Goal: Understand process/instructions: Learn how to perform a task or action

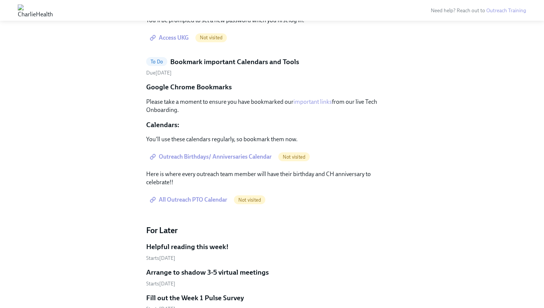
scroll to position [1572, 0]
click at [182, 41] on span "Access UKG" at bounding box center [169, 36] width 37 height 7
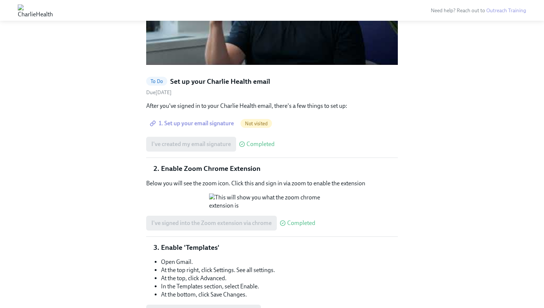
scroll to position [706, 0]
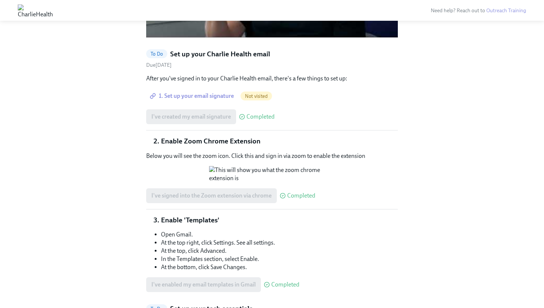
click at [224, 92] on span "1. Set up your email signature" at bounding box center [192, 95] width 83 height 7
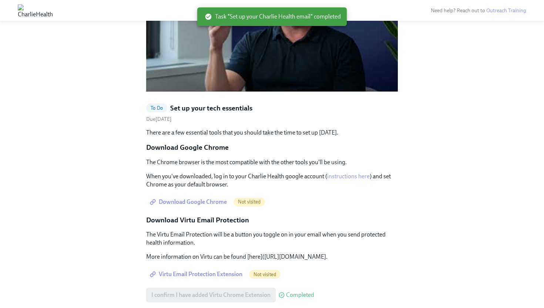
scroll to position [654, 0]
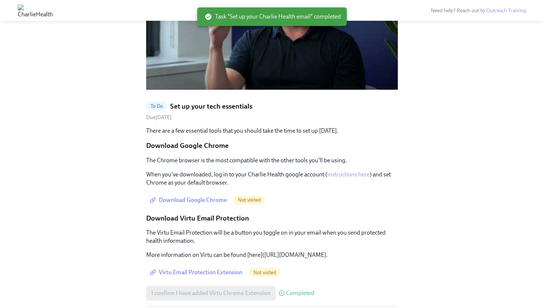
click at [184, 196] on span "Download Google Chrome" at bounding box center [188, 199] width 75 height 7
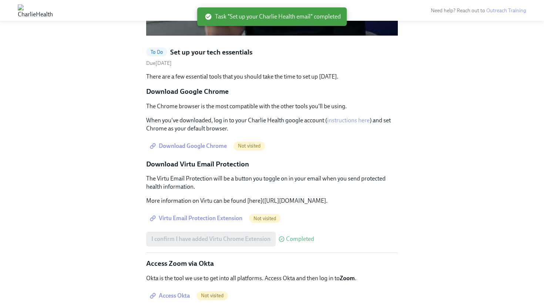
scroll to position [720, 0]
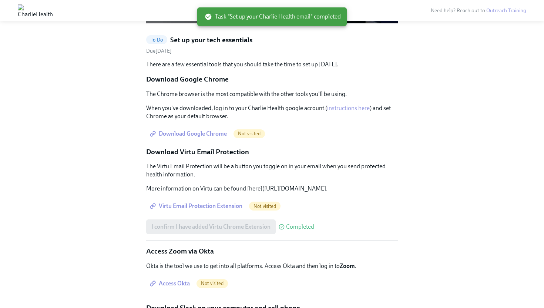
click at [216, 202] on span "Virtu Email Protection Extension" at bounding box center [196, 205] width 91 height 7
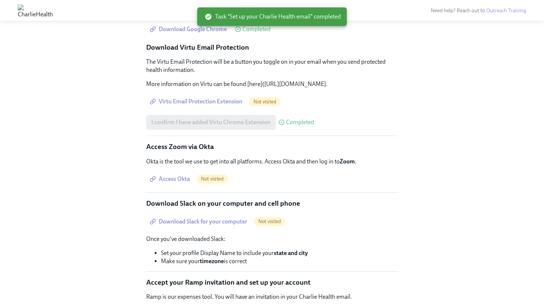
scroll to position [833, 0]
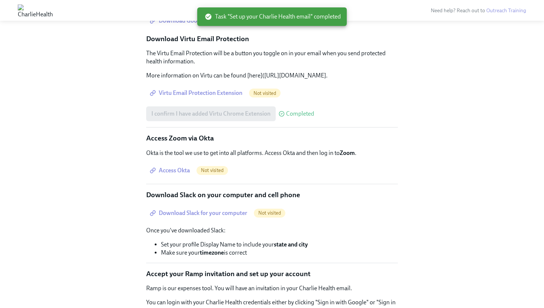
click at [184, 167] on span "Access Okta" at bounding box center [170, 170] width 38 height 7
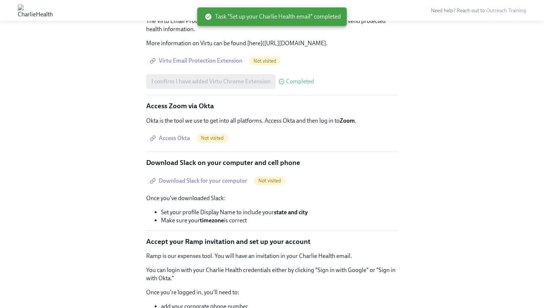
scroll to position [873, 0]
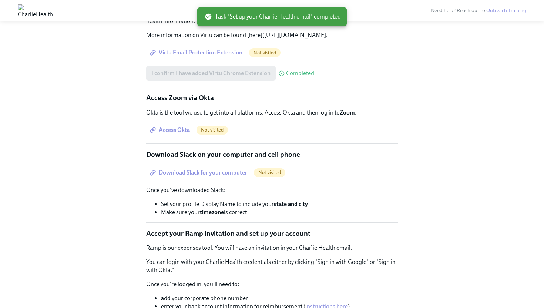
click at [220, 169] on span "Download Slack for your computer" at bounding box center [199, 172] width 96 height 7
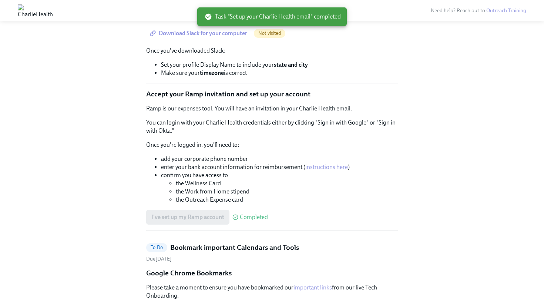
scroll to position [1018, 0]
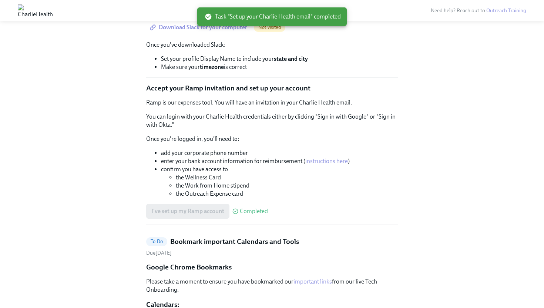
click at [321, 157] on link "instructions here" at bounding box center [326, 160] width 43 height 7
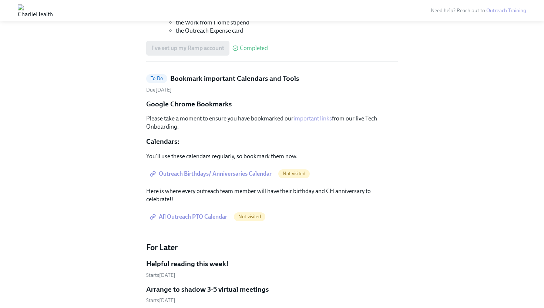
scroll to position [1184, 0]
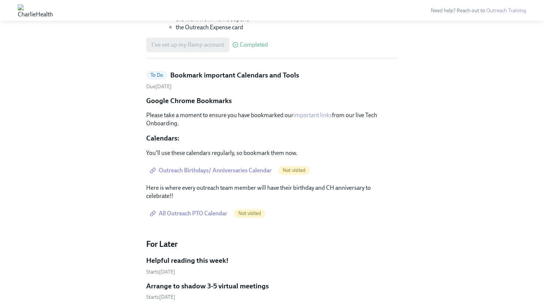
click at [254, 167] on span "Outreach Birthdays/ Anniversaries Calendar" at bounding box center [211, 170] width 120 height 7
click at [193, 209] on span "All Outreach PTO Calendar" at bounding box center [189, 212] width 76 height 7
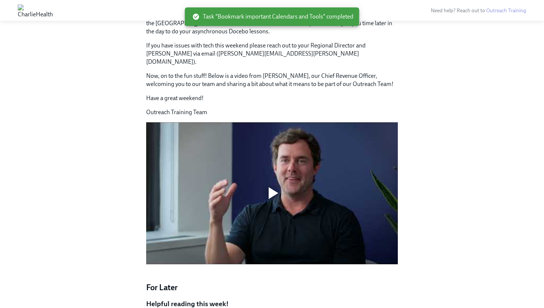
scroll to position [477, 0]
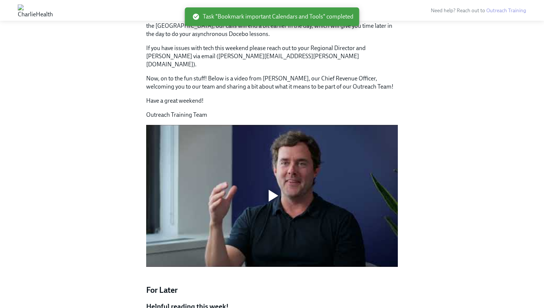
click at [278, 184] on div at bounding box center [272, 196] width 24 height 24
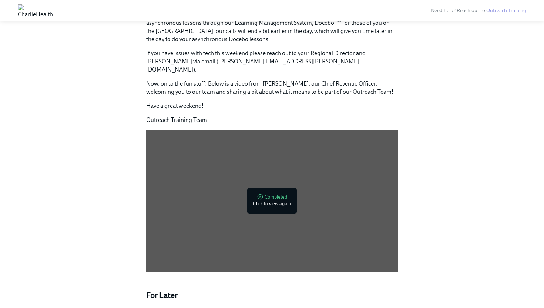
scroll to position [0, 0]
